Goal: Task Accomplishment & Management: Use online tool/utility

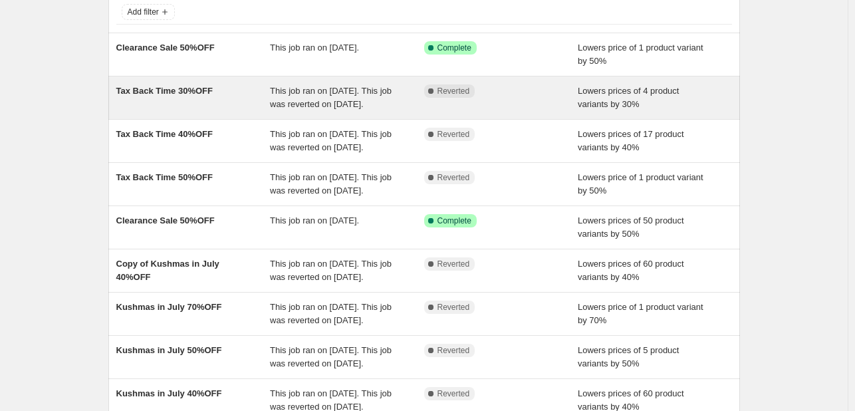
scroll to position [66, 0]
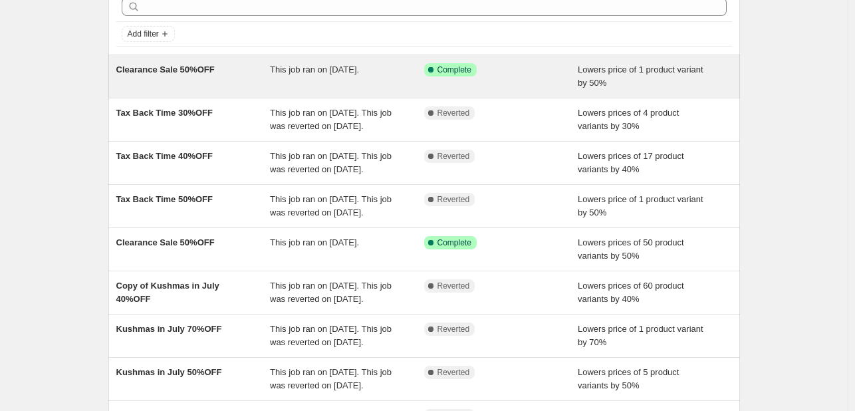
click at [195, 67] on span "Clearance Sale 50%OFF" at bounding box center [165, 69] width 98 height 10
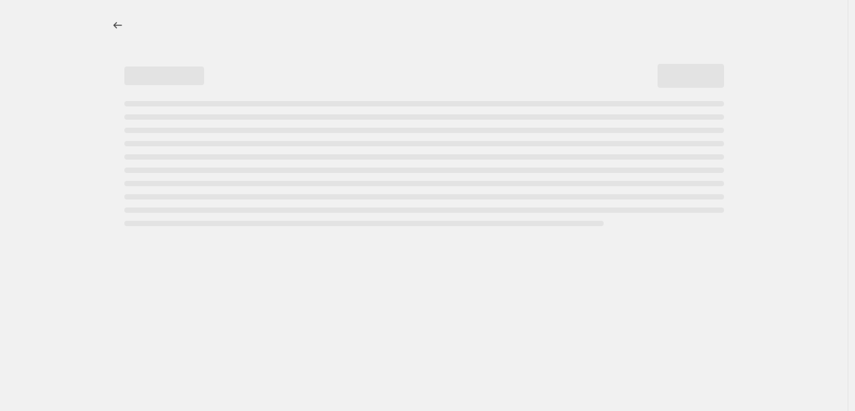
select select "percentage"
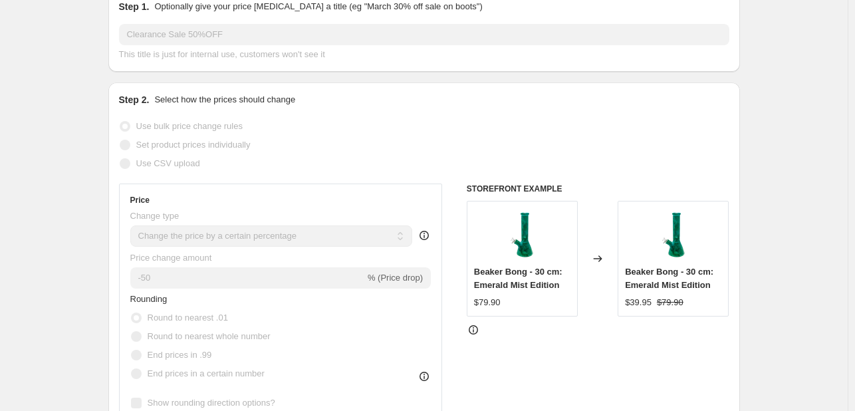
scroll to position [66, 0]
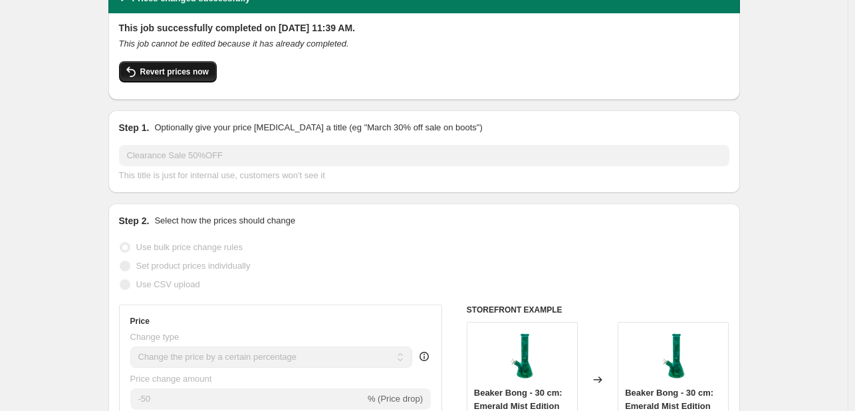
click at [191, 75] on span "Revert prices now" at bounding box center [174, 71] width 68 height 11
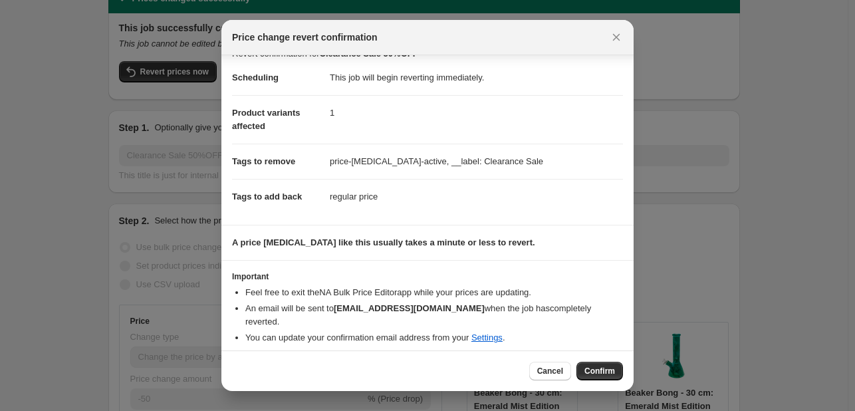
scroll to position [28, 0]
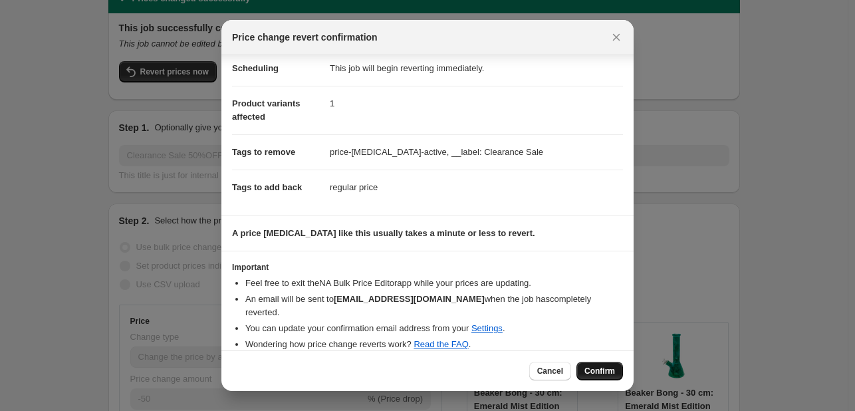
click at [591, 367] on span "Confirm" at bounding box center [599, 370] width 31 height 11
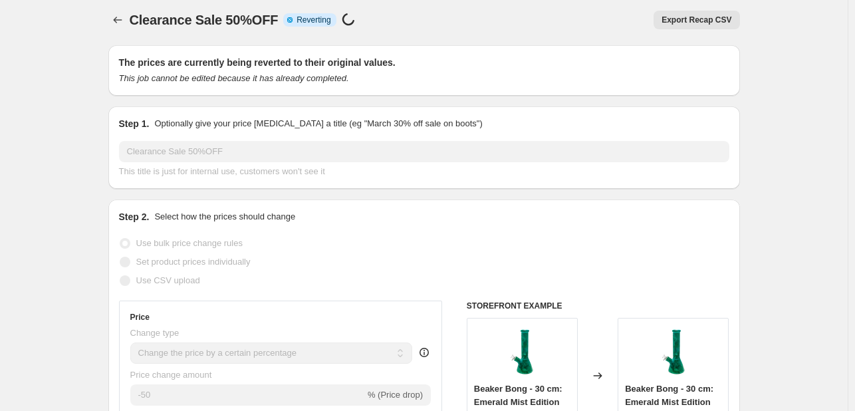
scroll to position [0, 0]
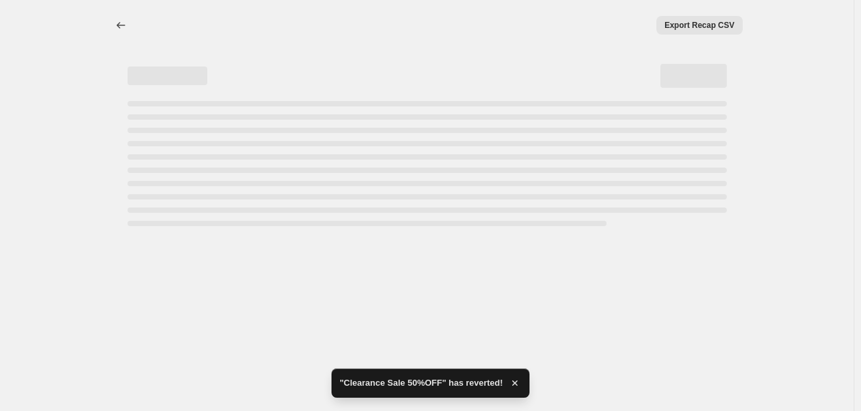
select select "percentage"
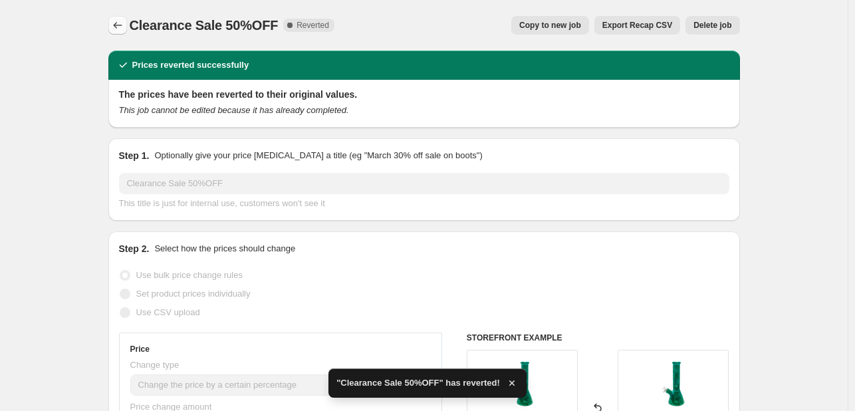
click at [116, 25] on icon "Price change jobs" at bounding box center [117, 25] width 9 height 7
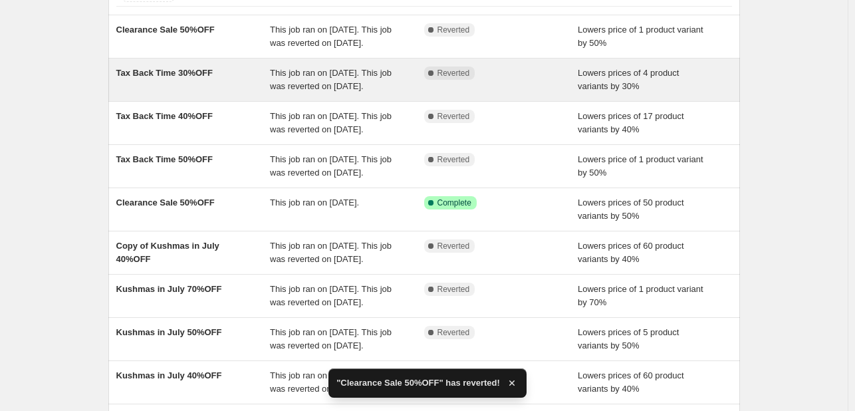
scroll to position [133, 0]
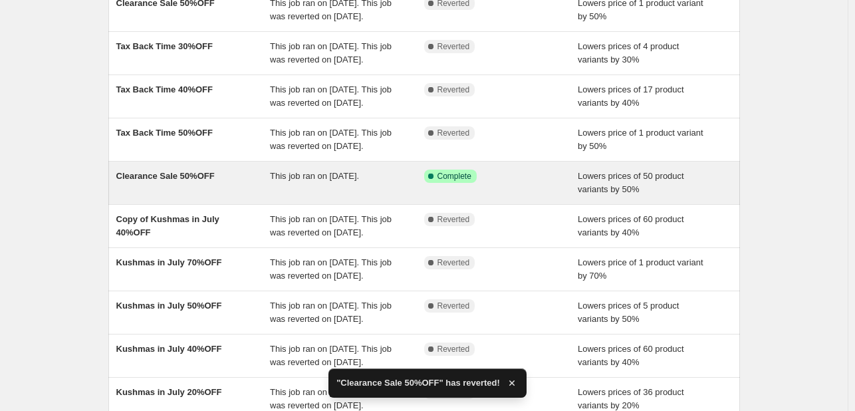
click at [197, 181] on span "Clearance Sale 50%OFF" at bounding box center [165, 176] width 98 height 10
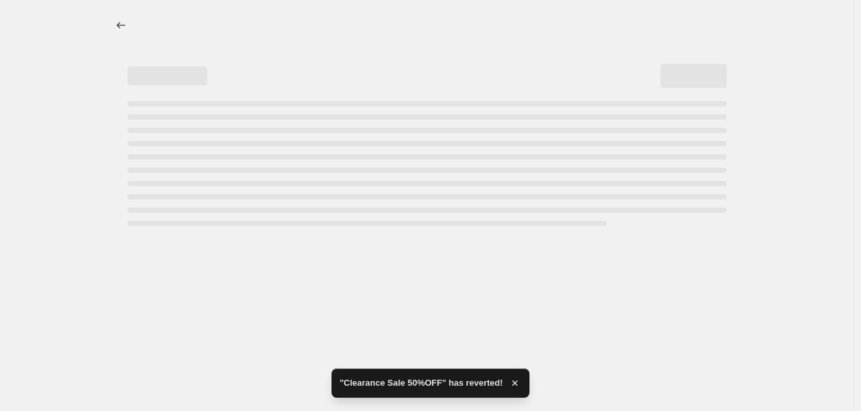
select select "percentage"
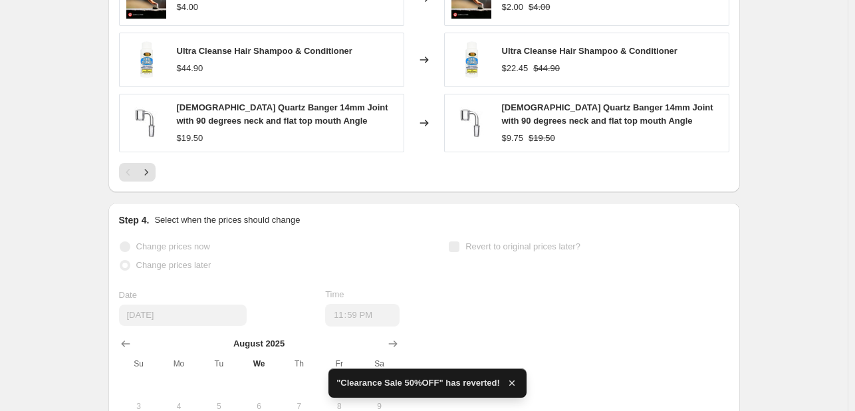
scroll to position [1063, 0]
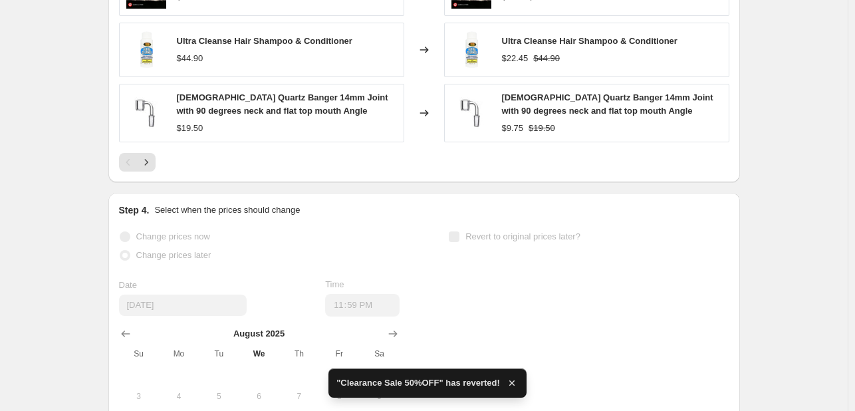
click at [514, 383] on div ""Clearance Sale 50%OFF" has reverted!" at bounding box center [427, 382] width 198 height 29
click at [505, 378] on icon "button" at bounding box center [511, 382] width 13 height 13
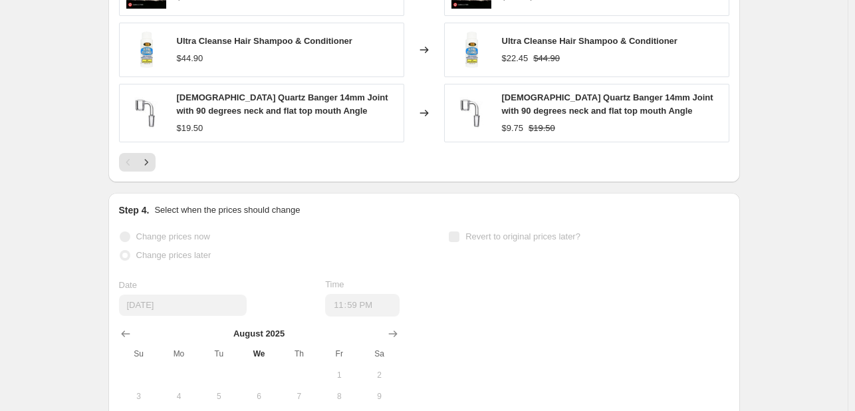
click at [165, 167] on div at bounding box center [424, 162] width 610 height 19
click at [159, 164] on div at bounding box center [424, 162] width 610 height 19
click at [165, 161] on div at bounding box center [424, 162] width 610 height 19
click at [143, 164] on icon "Next" at bounding box center [146, 161] width 13 height 13
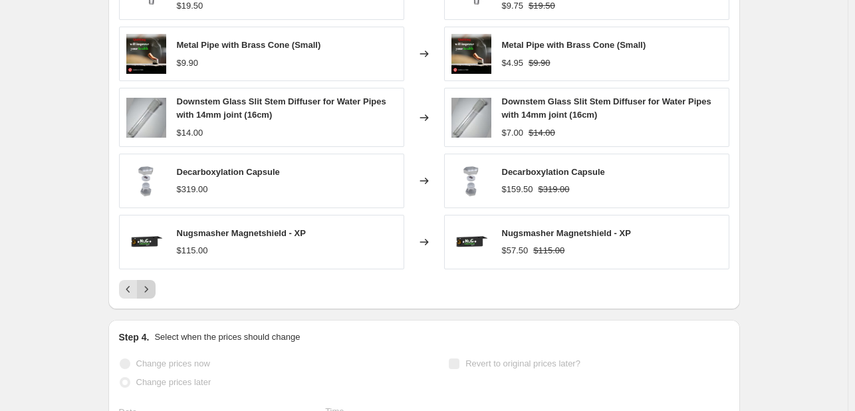
click at [147, 292] on icon "Next" at bounding box center [146, 288] width 13 height 13
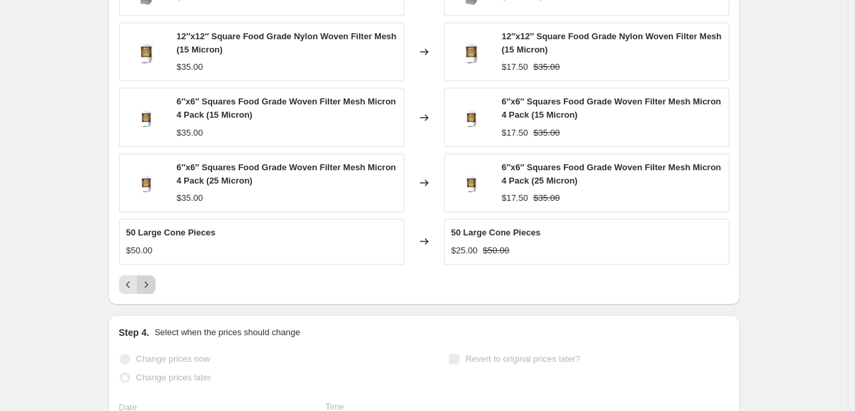
click at [153, 282] on icon "Next" at bounding box center [146, 284] width 13 height 13
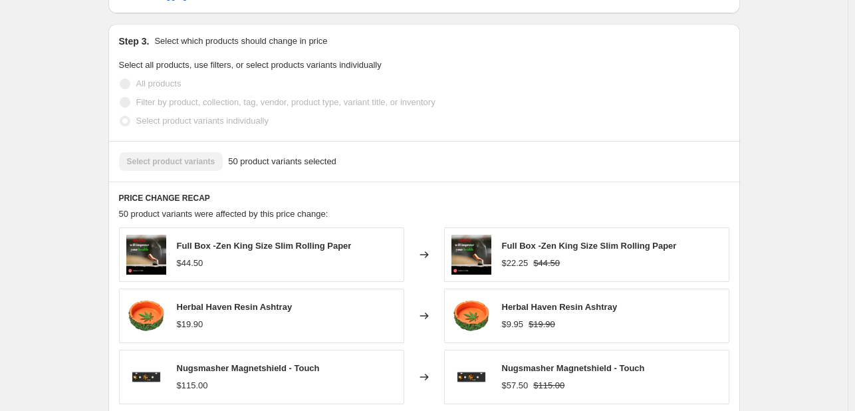
scroll to position [1130, 0]
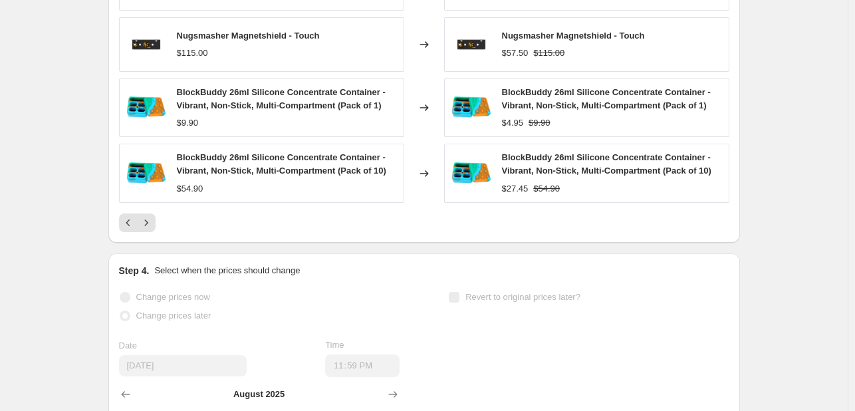
click at [145, 231] on div "PRICE CHANGE RECAP 50 product variants were affected by this price change: Full…" at bounding box center [423, 45] width 631 height 393
click at [146, 227] on icon "Next" at bounding box center [146, 222] width 13 height 13
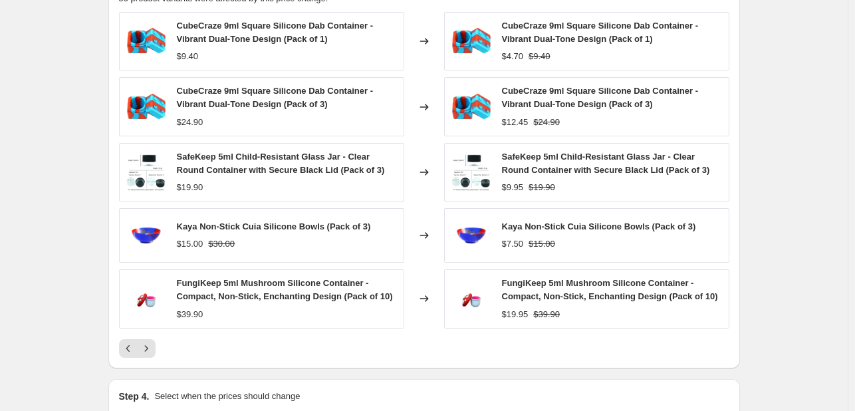
scroll to position [1196, 0]
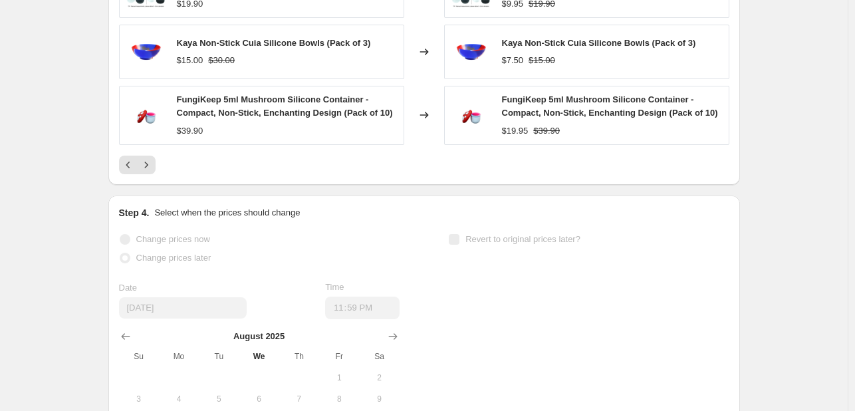
click at [146, 167] on icon "Next" at bounding box center [146, 164] width 13 height 13
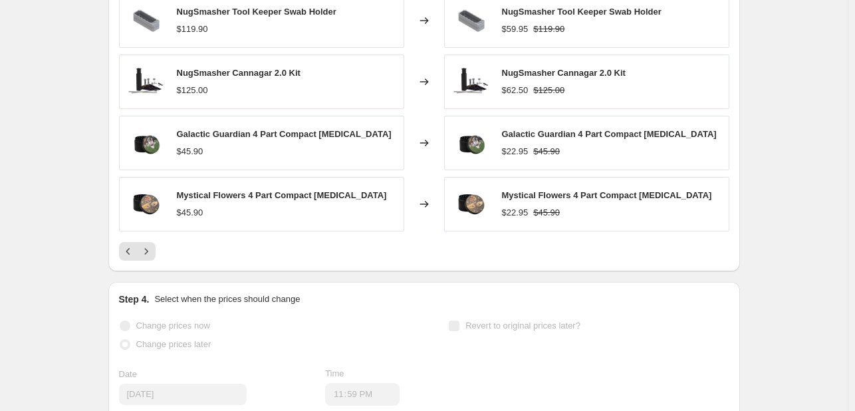
scroll to position [1130, 0]
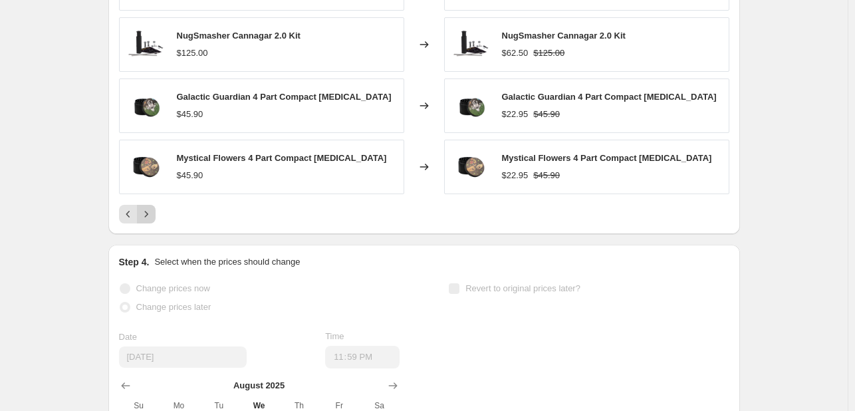
click at [155, 209] on button "Next" at bounding box center [146, 214] width 19 height 19
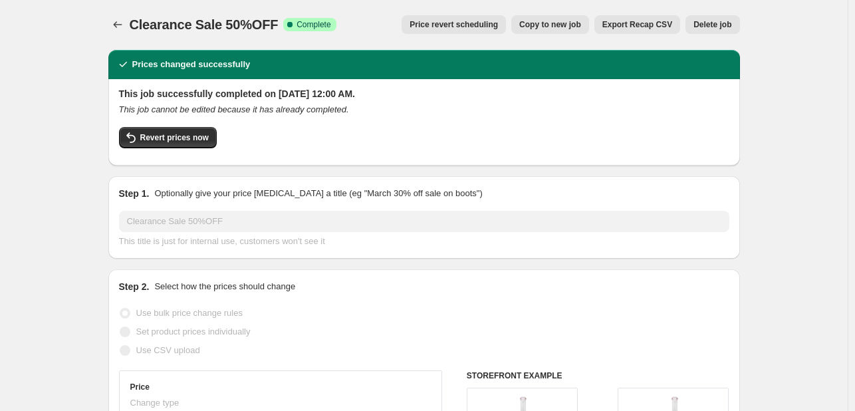
scroll to position [0, 0]
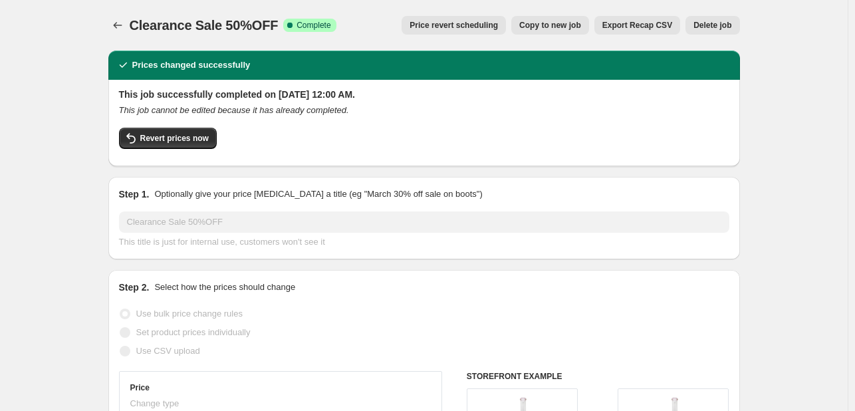
click at [480, 23] on span "Price revert scheduling" at bounding box center [453, 25] width 88 height 11
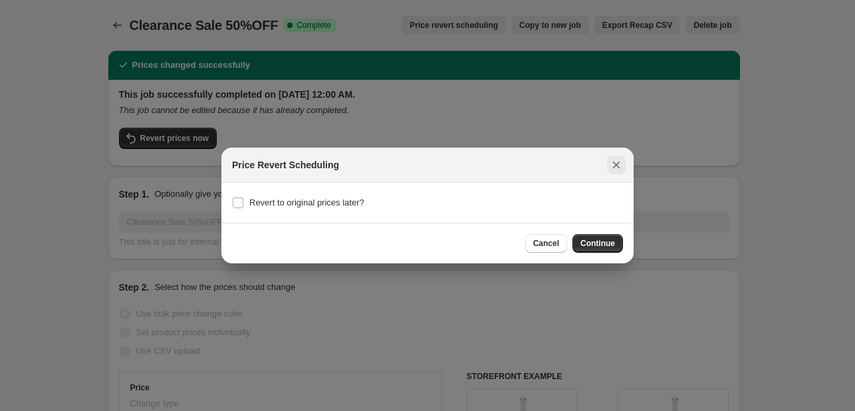
click at [609, 170] on icon "Close" at bounding box center [615, 164] width 13 height 13
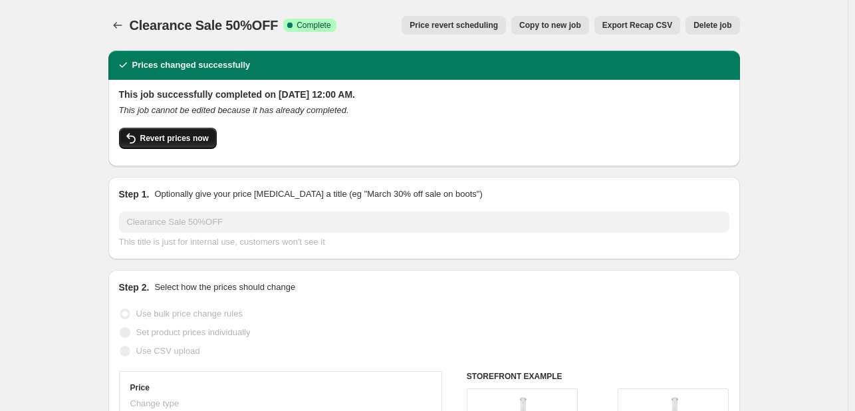
click at [175, 138] on span "Revert prices now" at bounding box center [174, 138] width 68 height 11
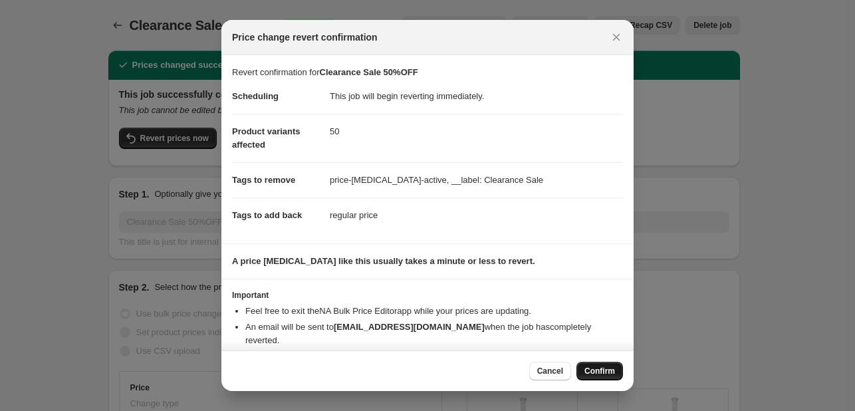
click at [605, 373] on span "Confirm" at bounding box center [599, 370] width 31 height 11
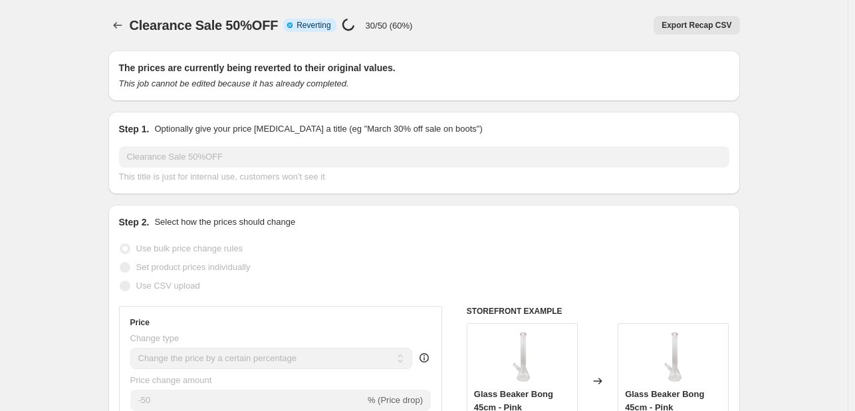
select select "percentage"
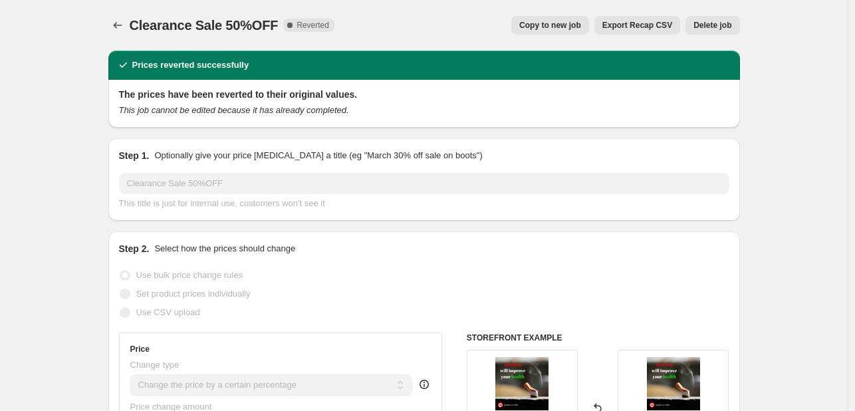
click at [538, 31] on button "Copy to new job" at bounding box center [550, 25] width 78 height 19
select select "percentage"
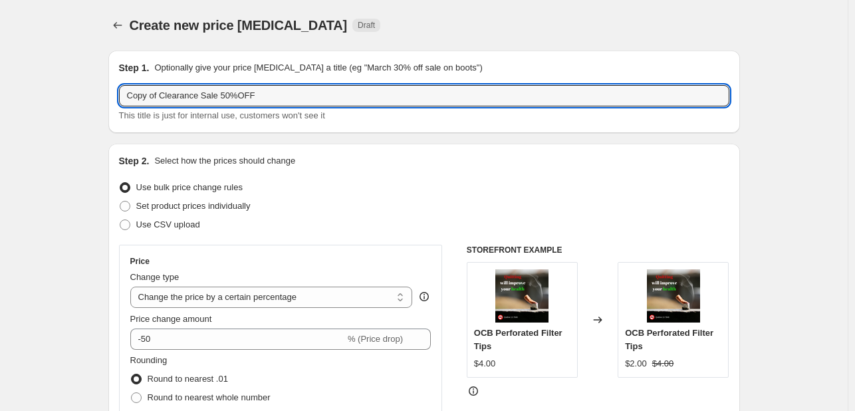
drag, startPoint x: 163, startPoint y: 99, endPoint x: 80, endPoint y: 93, distance: 83.3
type input "Clearance Sale 50%OFF"
click at [504, 173] on div "Step 2. Select how the prices should change Use bulk price change rules Set pro…" at bounding box center [424, 414] width 610 height 520
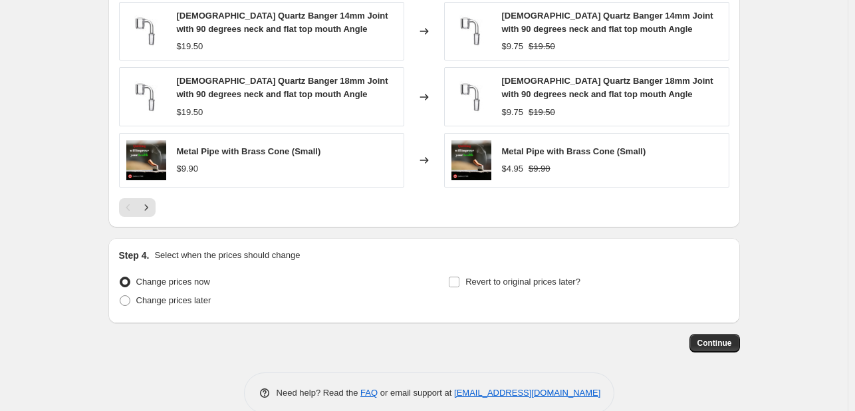
scroll to position [1040, 0]
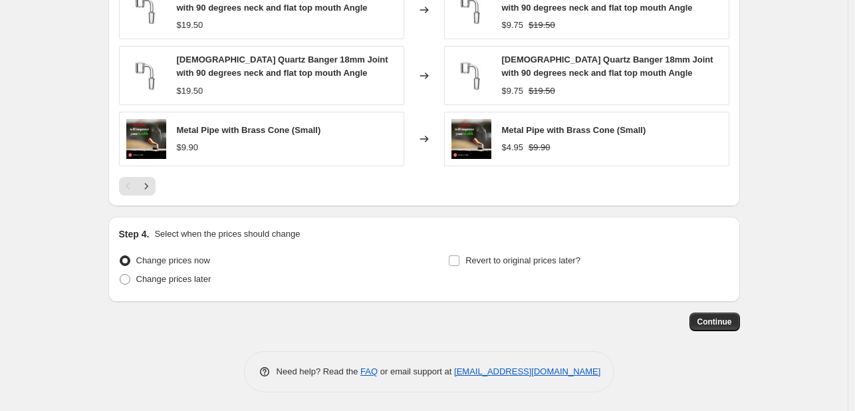
click at [155, 195] on div "PRICE CHANGE PREVIEW 39 product variants would be affected by this price change…" at bounding box center [423, 9] width 631 height 393
click at [151, 191] on icon "Next" at bounding box center [146, 185] width 13 height 13
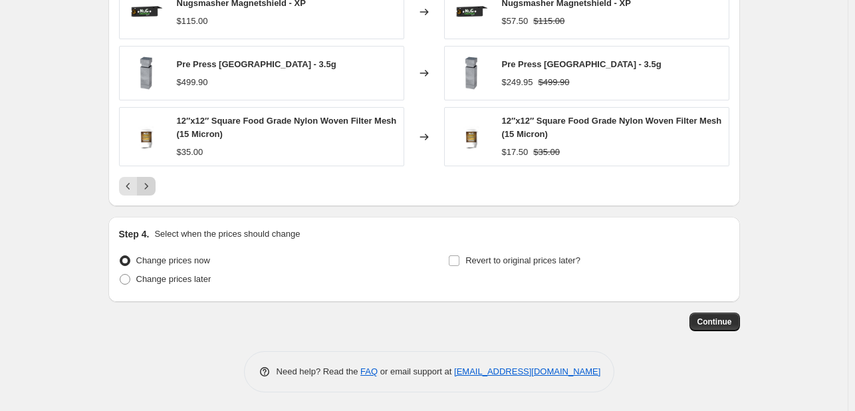
click at [142, 179] on icon "Next" at bounding box center [146, 185] width 13 height 13
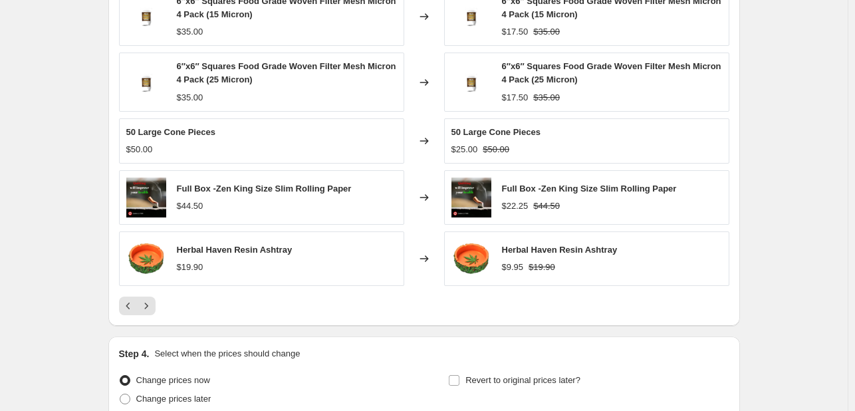
scroll to position [965, 0]
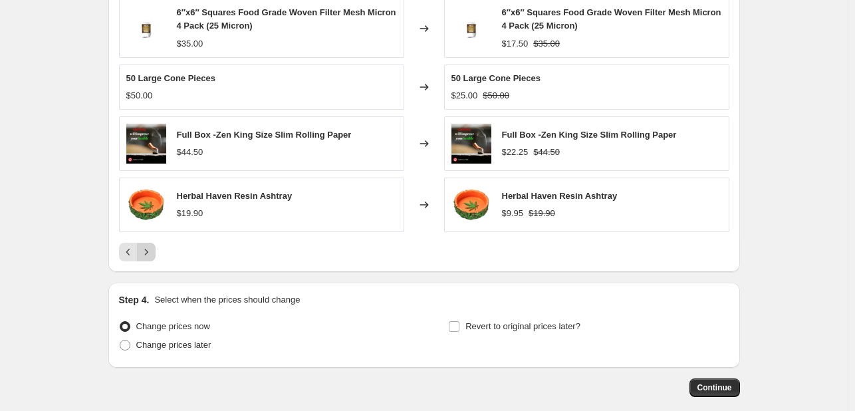
click at [151, 252] on icon "Next" at bounding box center [146, 251] width 13 height 13
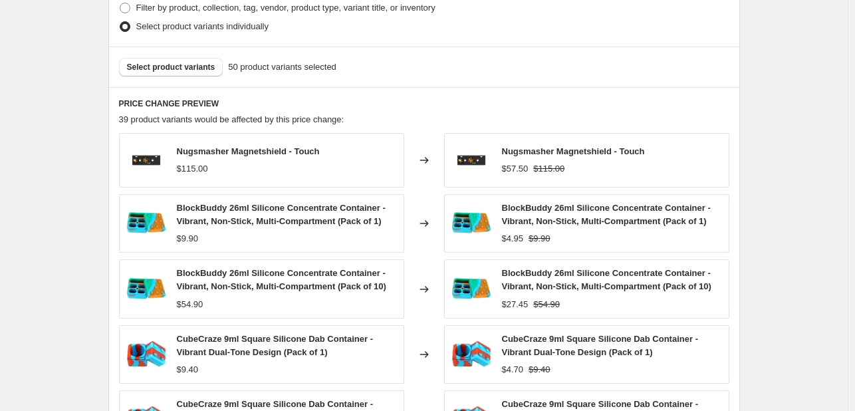
scroll to position [1031, 0]
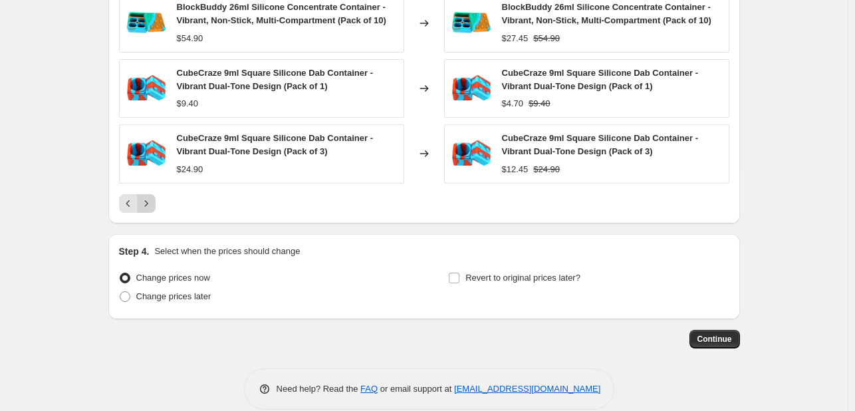
click at [148, 203] on icon "Next" at bounding box center [146, 203] width 13 height 13
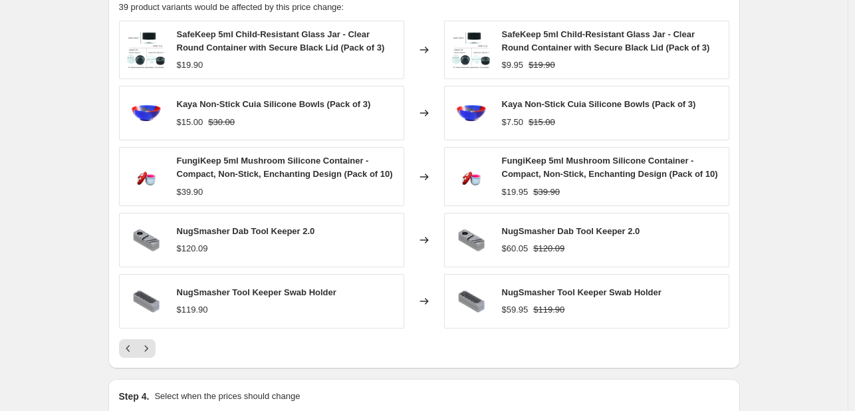
scroll to position [898, 0]
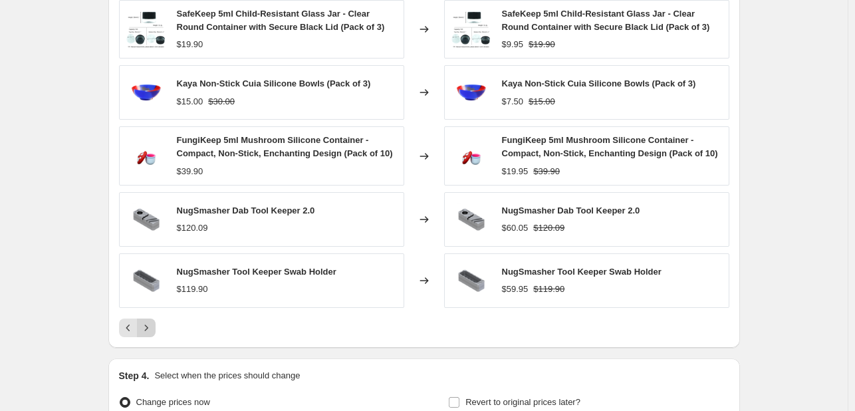
click at [152, 320] on button "Next" at bounding box center [146, 327] width 19 height 19
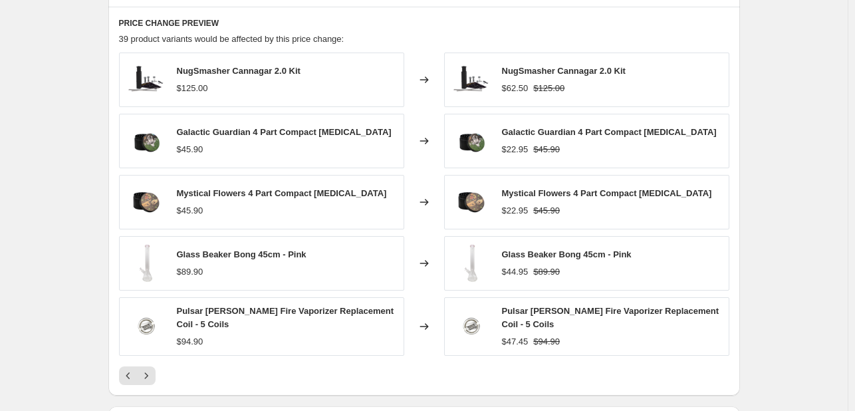
scroll to position [832, 0]
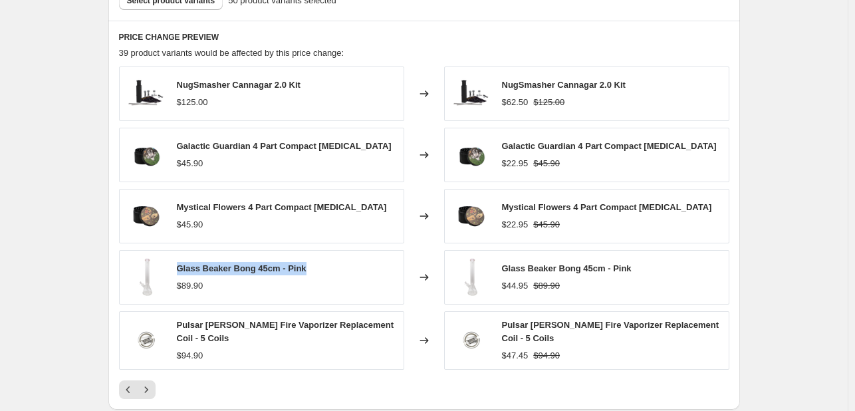
drag, startPoint x: 178, startPoint y: 265, endPoint x: 306, endPoint y: 269, distance: 128.3
click at [306, 269] on div "Glass Beaker Bong 45cm - Pink $89.90" at bounding box center [261, 277] width 285 height 54
copy span "Glass Beaker Bong 45cm - Pink"
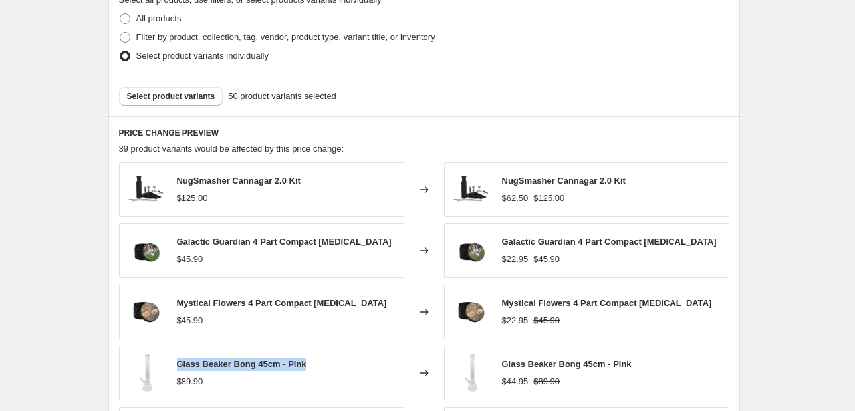
scroll to position [699, 0]
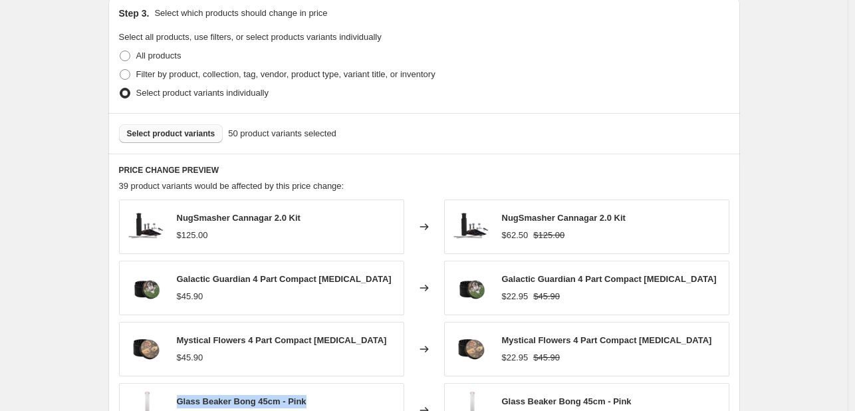
click at [171, 136] on span "Select product variants" at bounding box center [171, 133] width 88 height 11
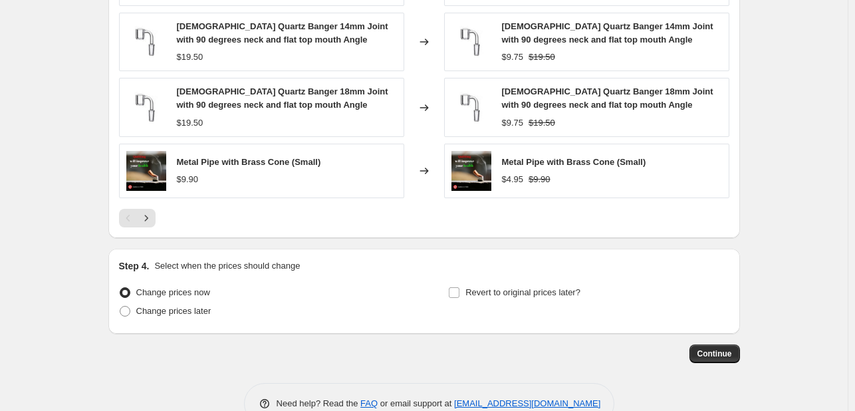
scroll to position [1031, 0]
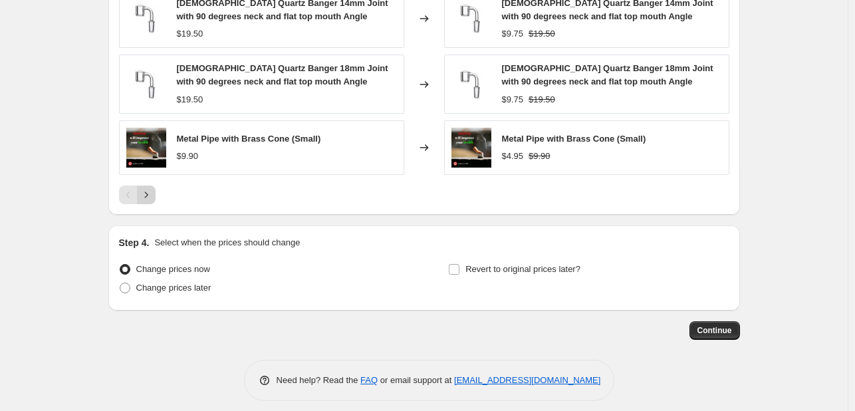
click at [148, 199] on icon "Next" at bounding box center [146, 194] width 13 height 13
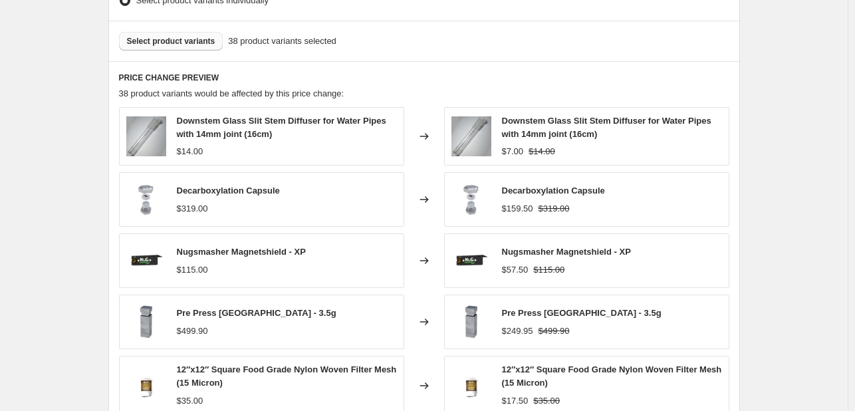
scroll to position [898, 0]
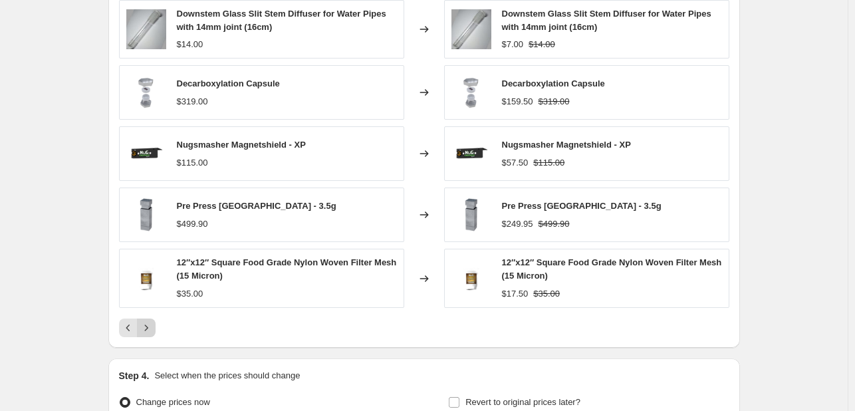
click at [152, 324] on icon "Next" at bounding box center [146, 327] width 13 height 13
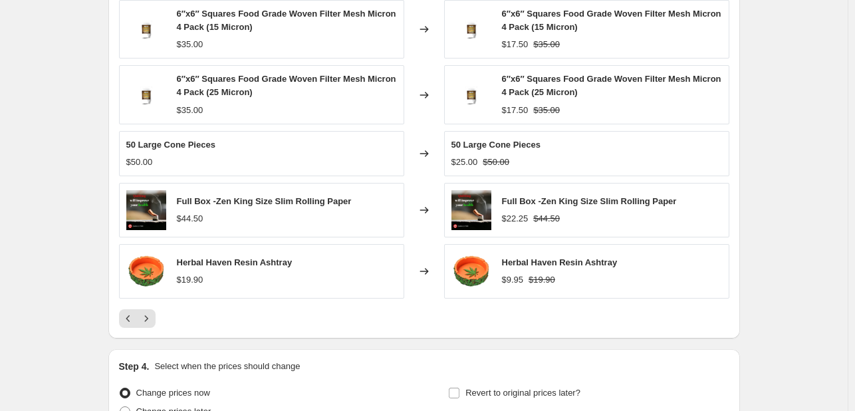
click at [153, 304] on div "6″x6″ Squares Food Grade Woven Filter Mesh Micron 4 Pack (15 Micron) $35.00 Cha…" at bounding box center [424, 164] width 610 height 328
click at [149, 322] on icon "Next" at bounding box center [146, 318] width 13 height 13
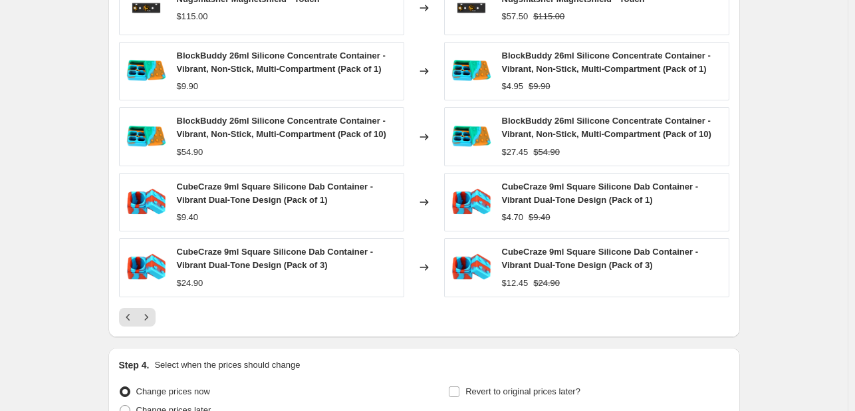
scroll to position [965, 0]
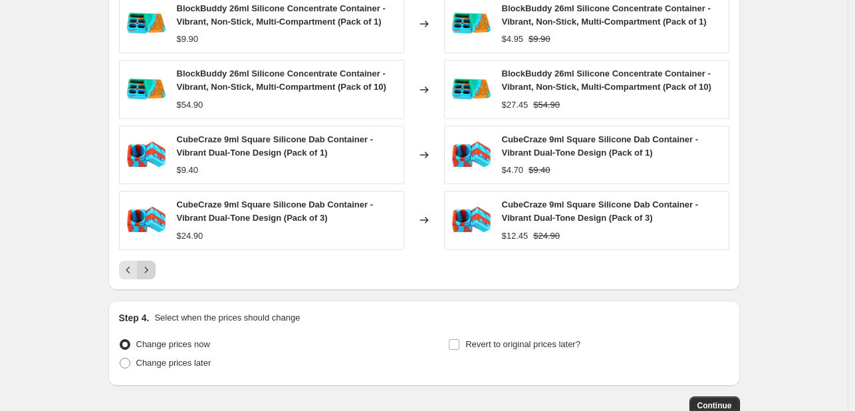
click at [145, 272] on icon "Next" at bounding box center [146, 269] width 13 height 13
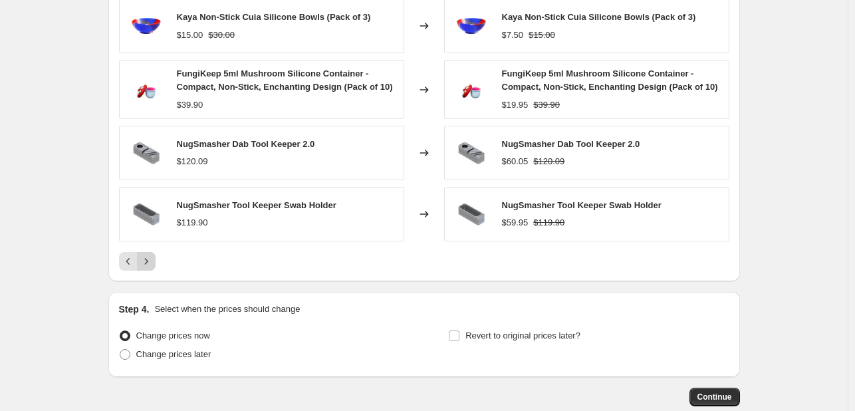
click at [153, 256] on icon "Next" at bounding box center [146, 261] width 13 height 13
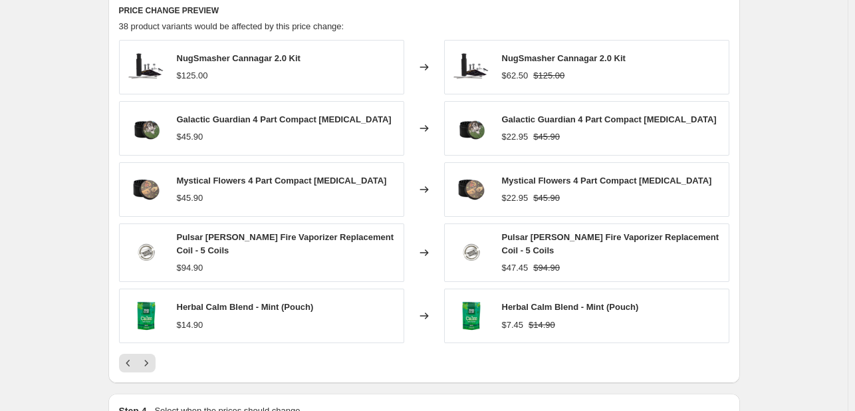
scroll to position [1031, 0]
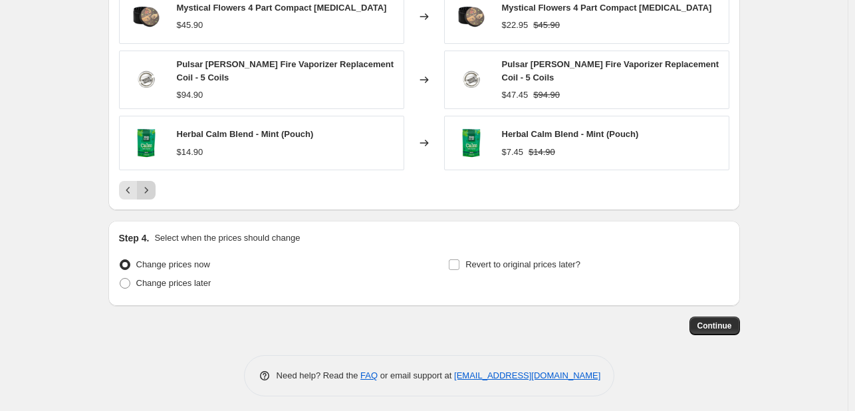
click at [154, 192] on button "Next" at bounding box center [146, 190] width 19 height 19
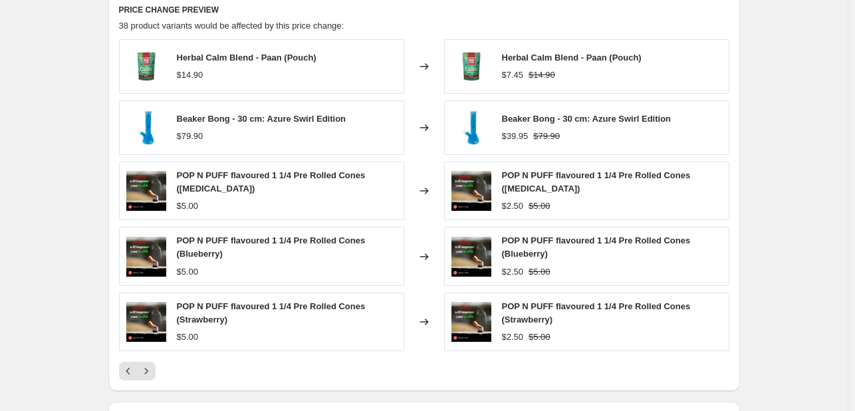
scroll to position [832, 0]
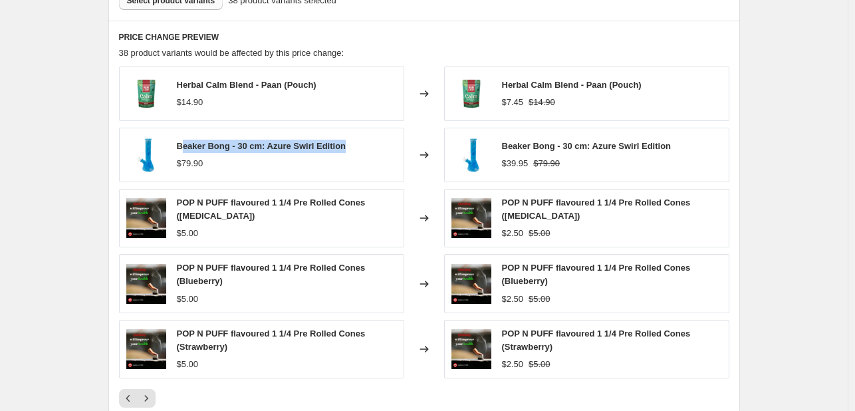
drag, startPoint x: 219, startPoint y: 152, endPoint x: 354, endPoint y: 144, distance: 135.8
click at [354, 144] on div "Beaker Bong - 30 cm: Azure Swirl Edition $79.90" at bounding box center [261, 155] width 285 height 54
copy span "[PERSON_NAME] - 30 cm: Azure Swirl Edition"
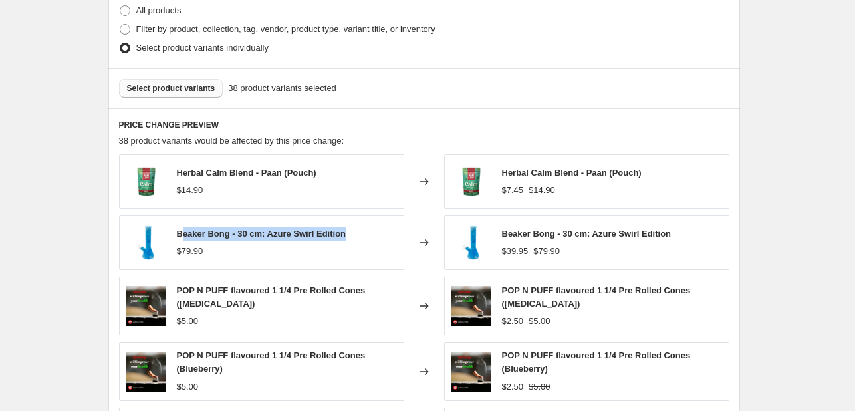
scroll to position [765, 0]
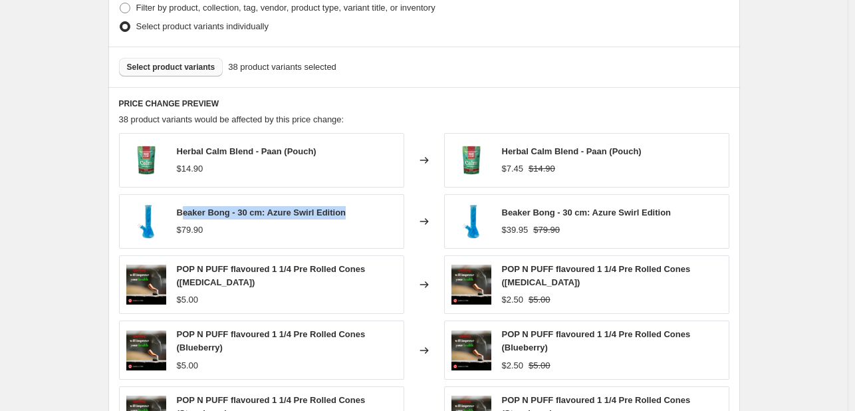
click at [356, 209] on div "Beaker Bong - 30 cm: Azure Swirl Edition $79.90" at bounding box center [261, 221] width 285 height 54
drag, startPoint x: 178, startPoint y: 215, endPoint x: 348, endPoint y: 214, distance: 170.1
click at [348, 214] on div "Beaker Bong - 30 cm: Azure Swirl Edition $79.90" at bounding box center [261, 221] width 285 height 54
copy span "Beaker Bong - 30 cm: Azure Swirl Edition"
click at [163, 72] on button "Select product variants" at bounding box center [171, 67] width 104 height 19
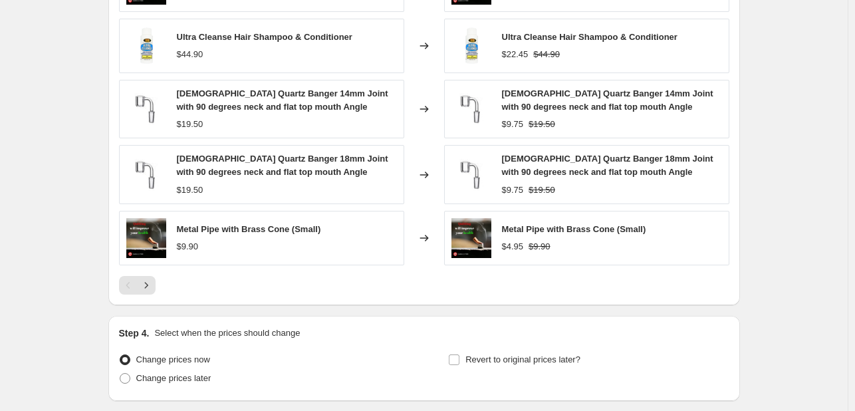
scroll to position [1031, 0]
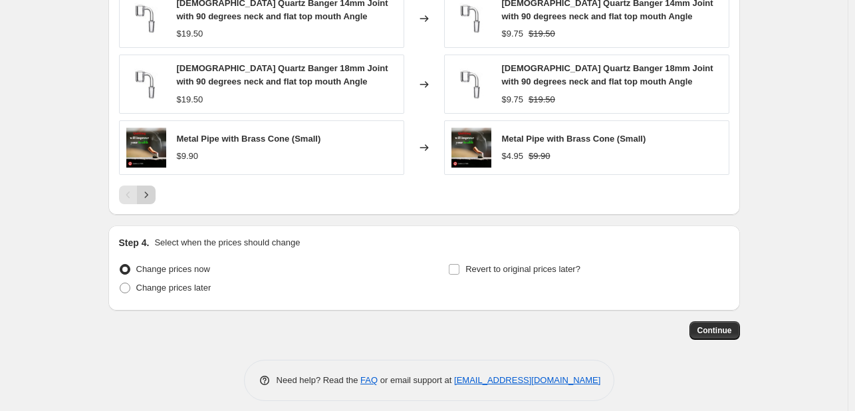
click at [141, 197] on button "Next" at bounding box center [146, 194] width 19 height 19
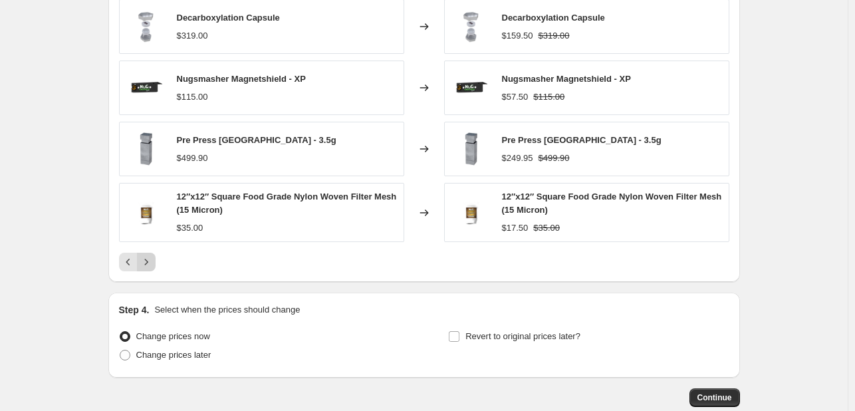
scroll to position [965, 0]
click at [147, 259] on icon "Next" at bounding box center [146, 261] width 13 height 13
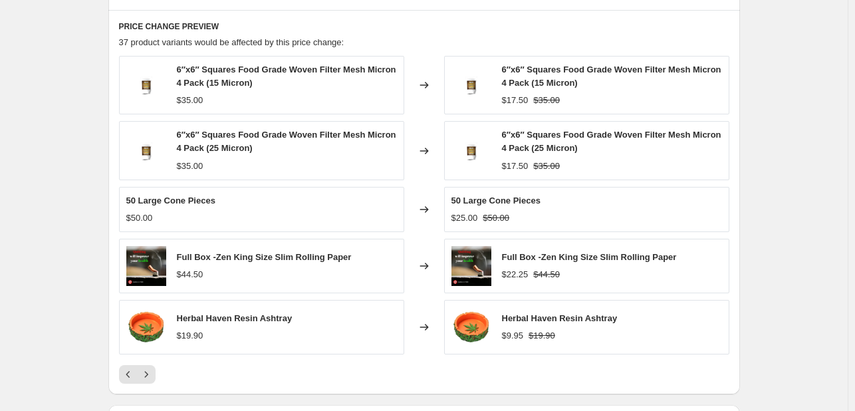
scroll to position [832, 0]
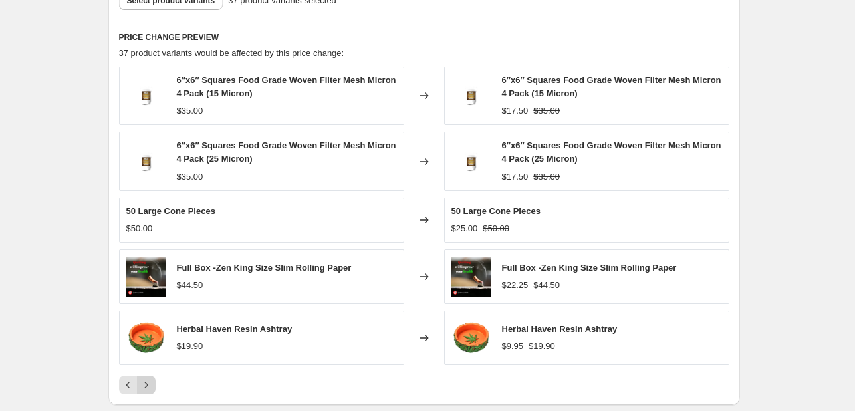
click at [150, 385] on icon "Next" at bounding box center [146, 384] width 13 height 13
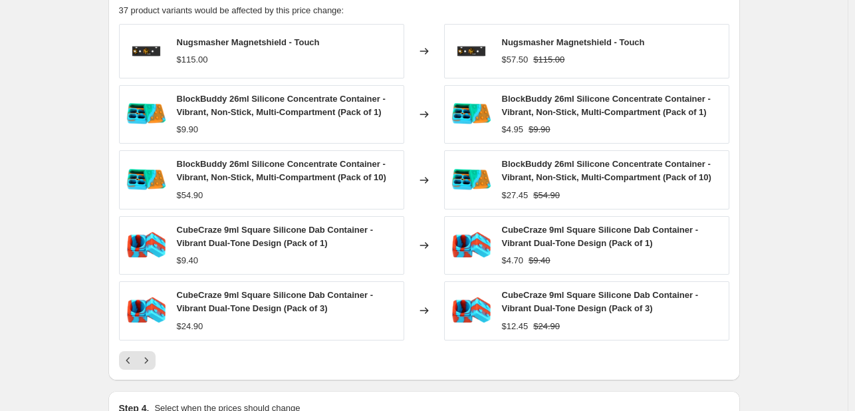
scroll to position [898, 0]
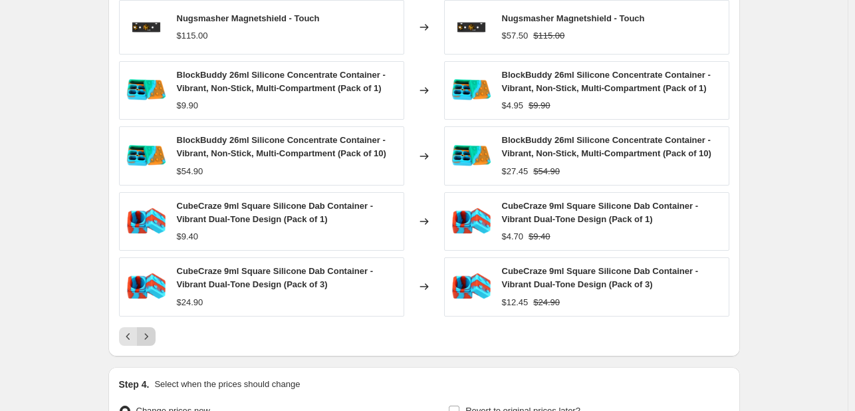
click at [154, 343] on button "Next" at bounding box center [146, 336] width 19 height 19
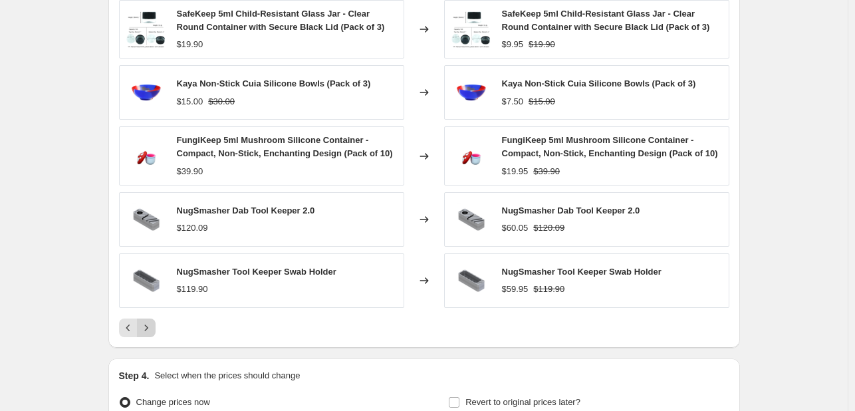
click at [150, 332] on icon "Next" at bounding box center [146, 327] width 13 height 13
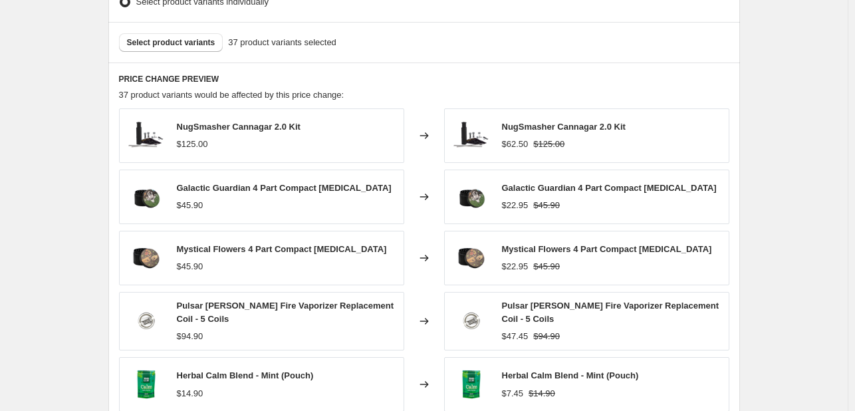
scroll to position [832, 0]
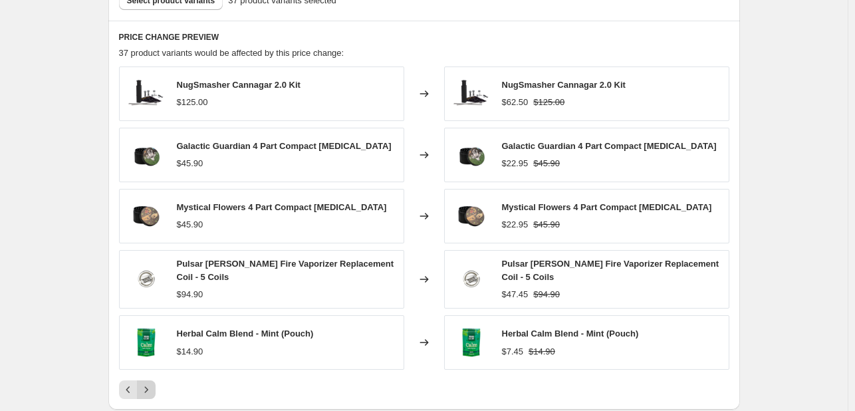
click at [152, 383] on icon "Next" at bounding box center [146, 389] width 13 height 13
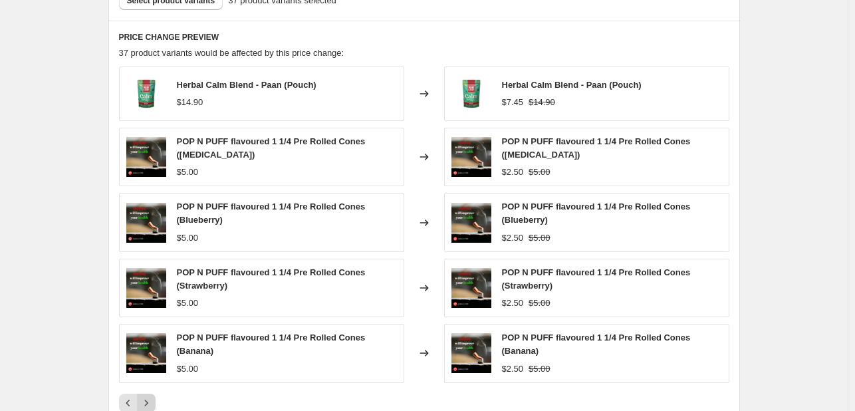
click at [149, 393] on button "Next" at bounding box center [146, 402] width 19 height 19
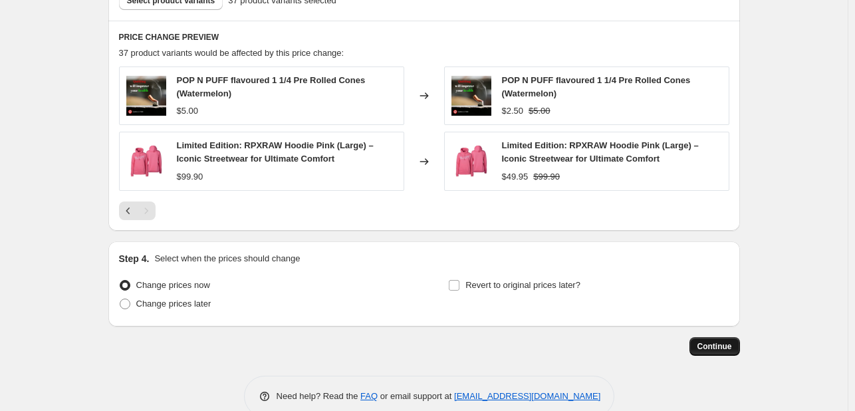
click at [710, 346] on span "Continue" at bounding box center [714, 346] width 35 height 11
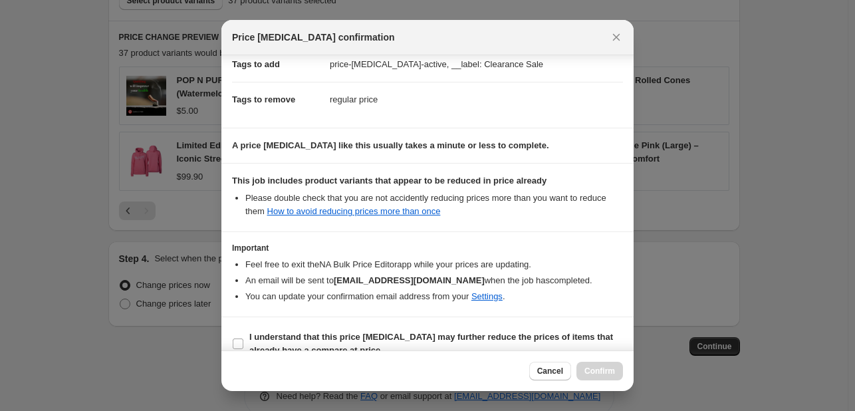
scroll to position [218, 0]
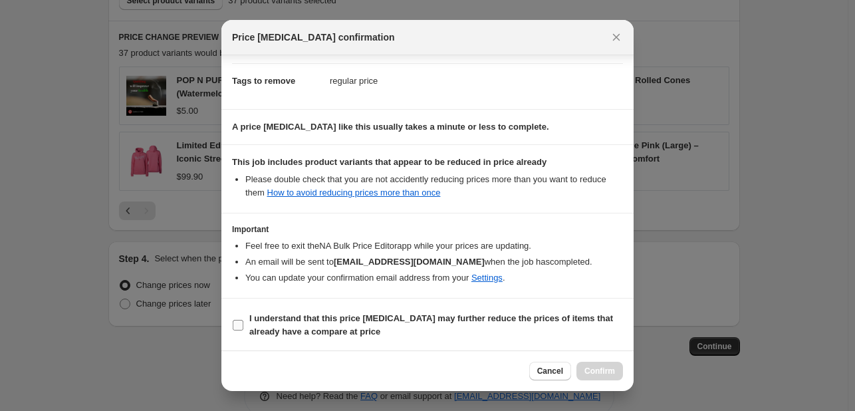
click at [260, 317] on b "I understand that this price [MEDICAL_DATA] may further reduce the prices of it…" at bounding box center [430, 324] width 363 height 23
click at [243, 320] on input "I understand that this price [MEDICAL_DATA] may further reduce the prices of it…" at bounding box center [238, 325] width 11 height 11
checkbox input "true"
click at [594, 365] on span "Confirm" at bounding box center [599, 370] width 31 height 11
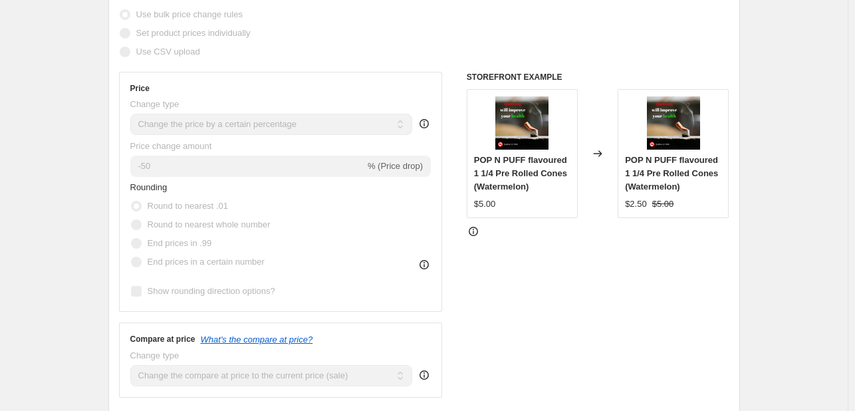
scroll to position [3, 0]
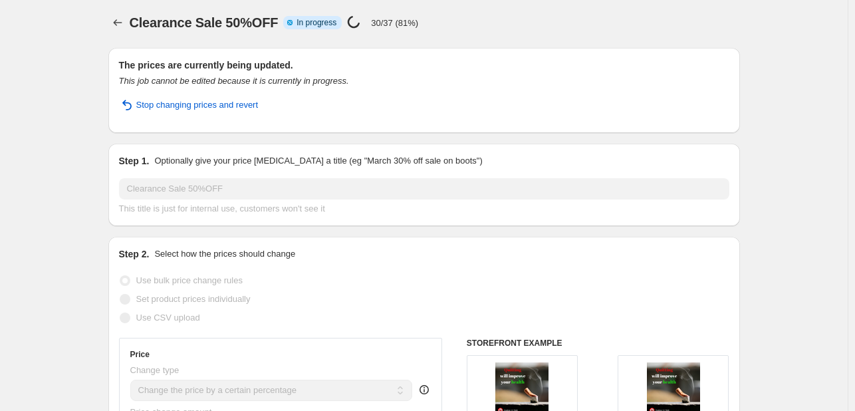
select select "percentage"
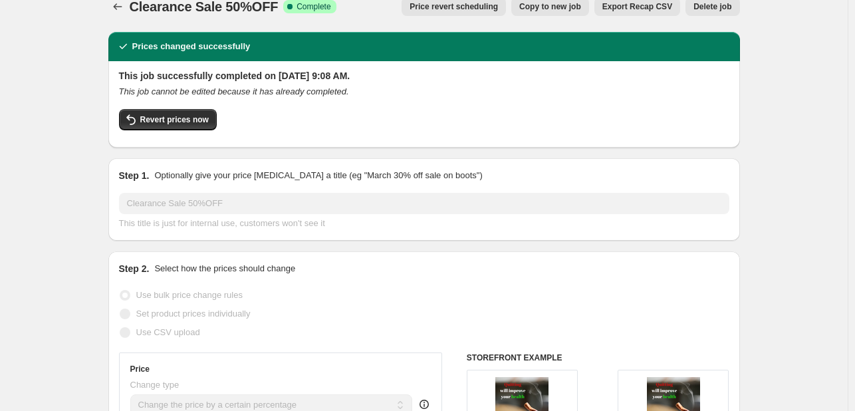
scroll to position [0, 0]
